Goal: Information Seeking & Learning: Learn about a topic

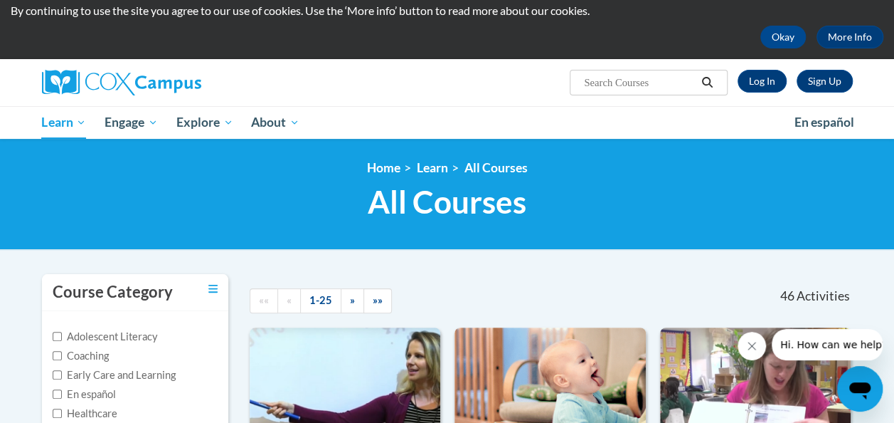
scroll to position [21, 0]
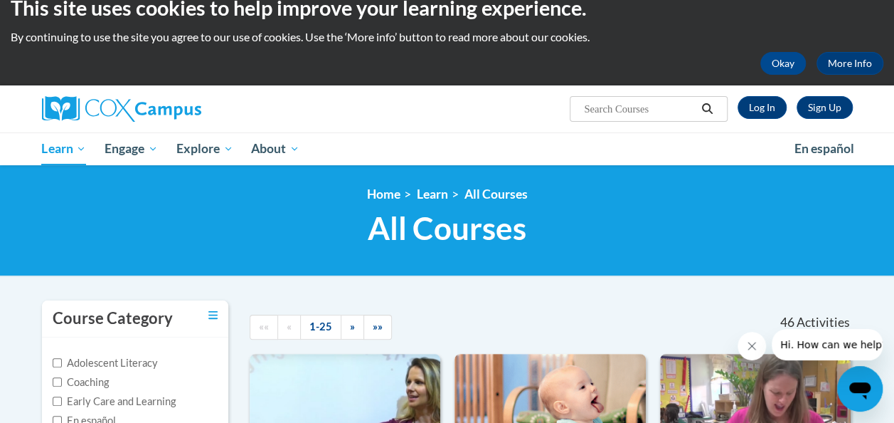
click at [607, 116] on input "Search..." at bounding box center [640, 108] width 114 height 17
type input "building emgergant literacy"
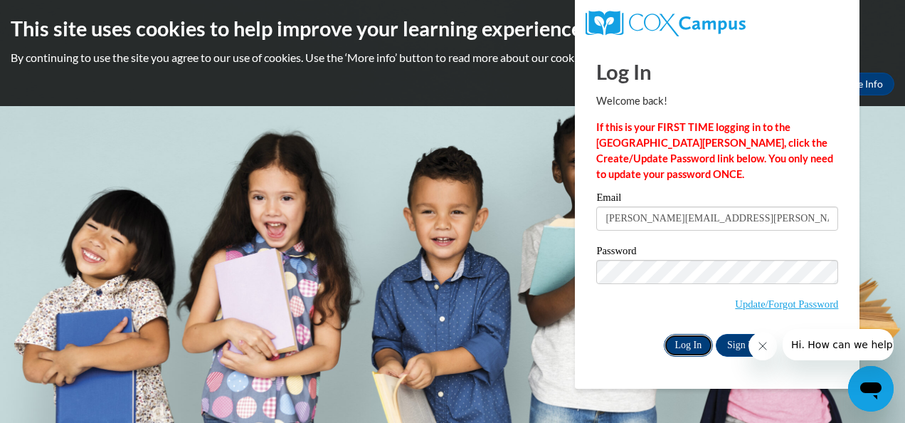
click at [694, 346] on input "Log In" at bounding box center [689, 345] width 50 height 23
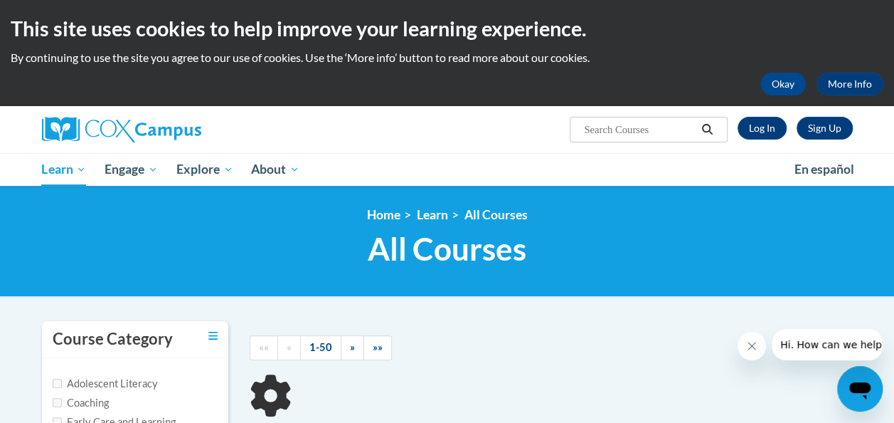
type input "building emgergant literacy"
click at [699, 125] on button "Search" at bounding box center [707, 129] width 21 height 17
click at [686, 132] on input "building emgergant literacy" at bounding box center [640, 129] width 114 height 17
type input "building"
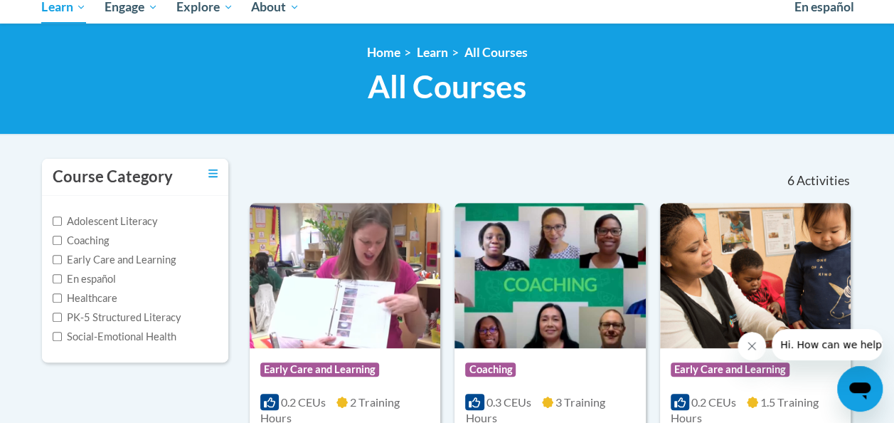
scroll to position [122, 0]
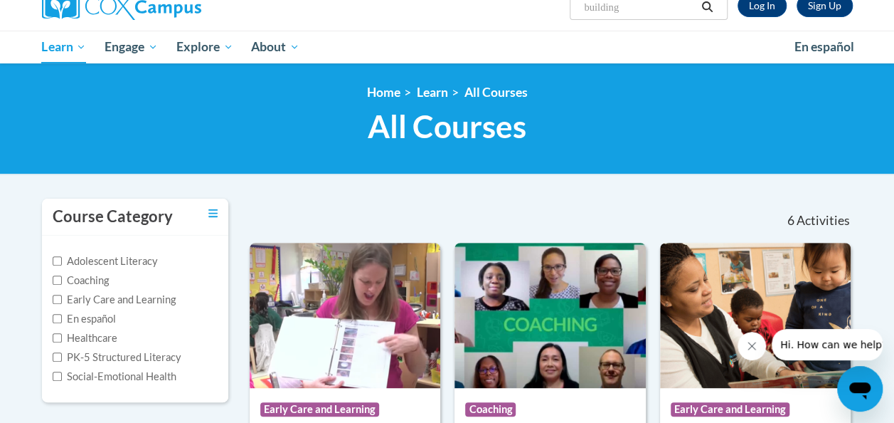
click at [656, 9] on input "building" at bounding box center [640, 7] width 114 height 17
type input "b"
type input "at140465"
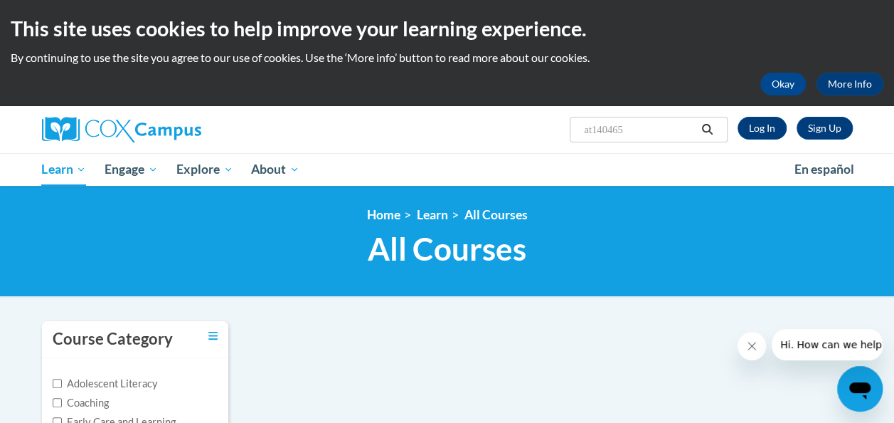
click at [670, 122] on input "at140465" at bounding box center [640, 129] width 114 height 17
type input "a"
type input "building emergent literacy"
